Goal: Task Accomplishment & Management: Use online tool/utility

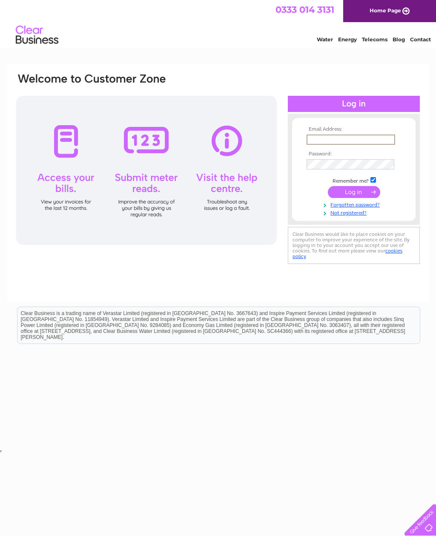
type input "r.gray61@btinternet.com"
click at [354, 192] on input "submit" at bounding box center [354, 192] width 52 height 12
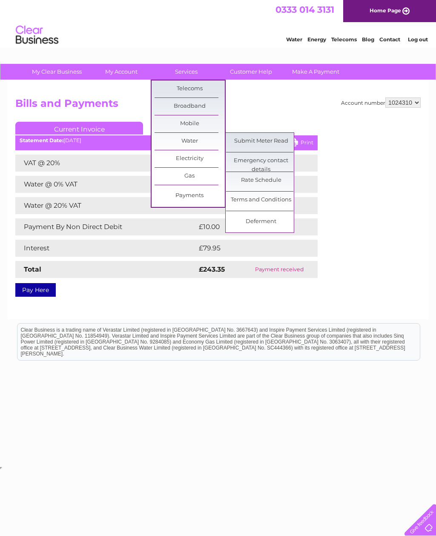
click at [262, 146] on link "Submit Meter Read" at bounding box center [261, 141] width 70 height 17
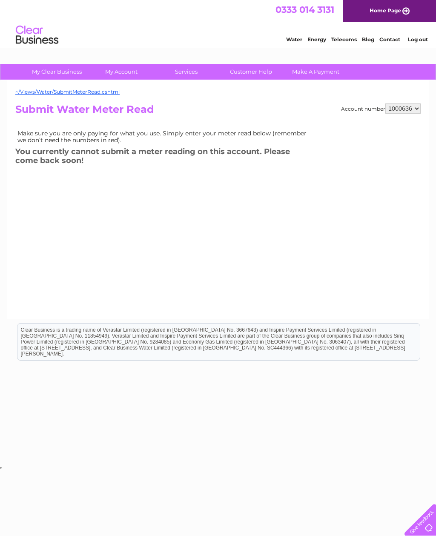
click at [411, 113] on select "1000636 1024310" at bounding box center [402, 108] width 35 height 10
select select "1024310"
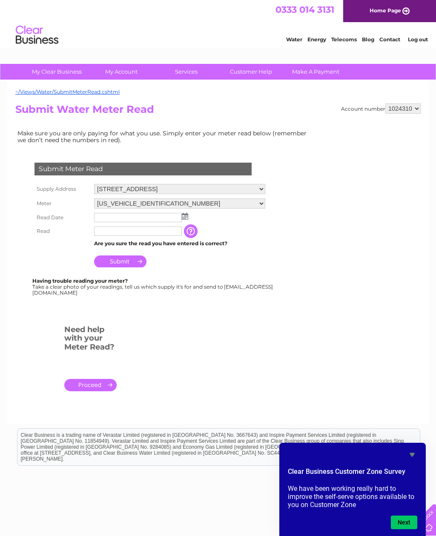
click at [190, 214] on td at bounding box center [179, 218] width 175 height 14
click at [184, 217] on img at bounding box center [185, 216] width 6 height 7
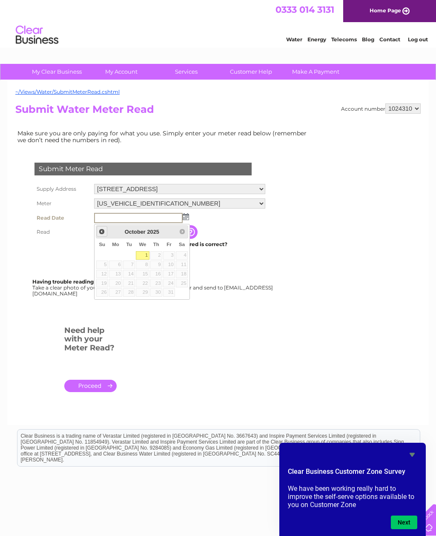
click at [100, 232] on span "Prev" at bounding box center [101, 231] width 7 height 7
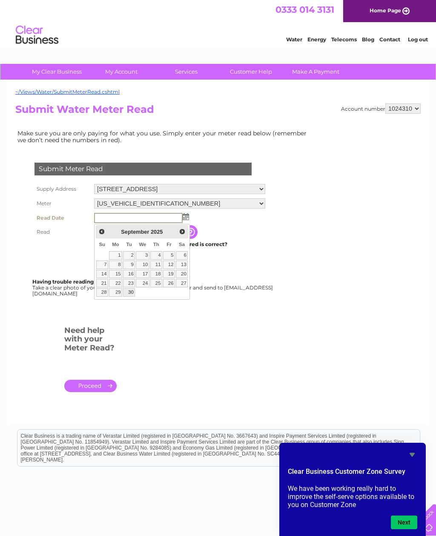
click at [134, 291] on link "30" at bounding box center [129, 292] width 12 height 9
type input "2025/09/30"
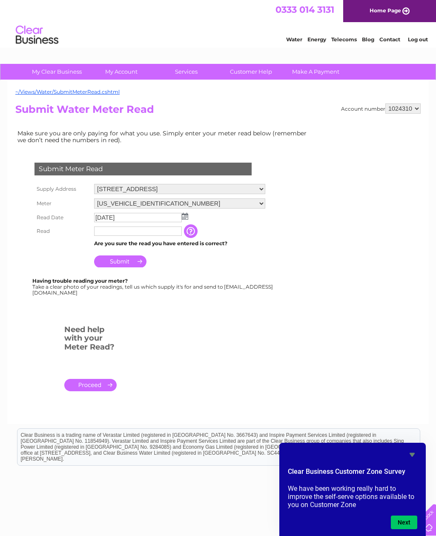
click at [138, 235] on input "text" at bounding box center [138, 231] width 88 height 9
type input "02415"
click at [129, 264] on input "Submit" at bounding box center [120, 262] width 52 height 12
